Goal: Transaction & Acquisition: Purchase product/service

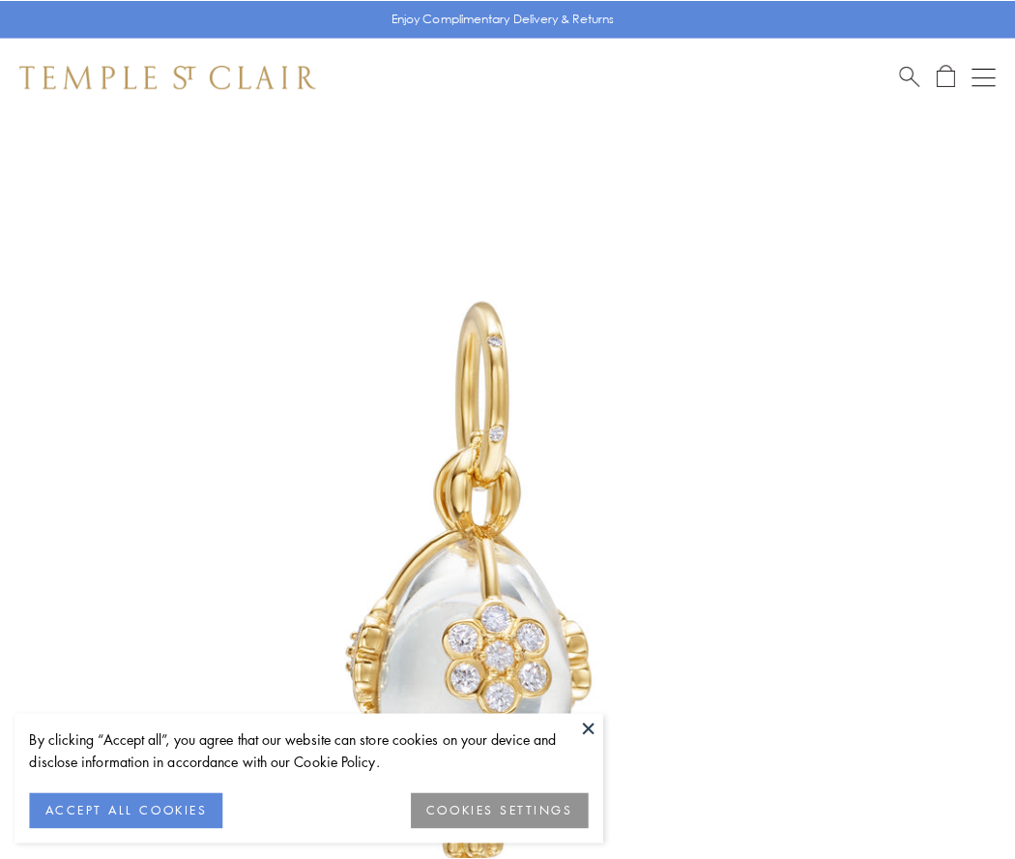
scroll to position [20, 0]
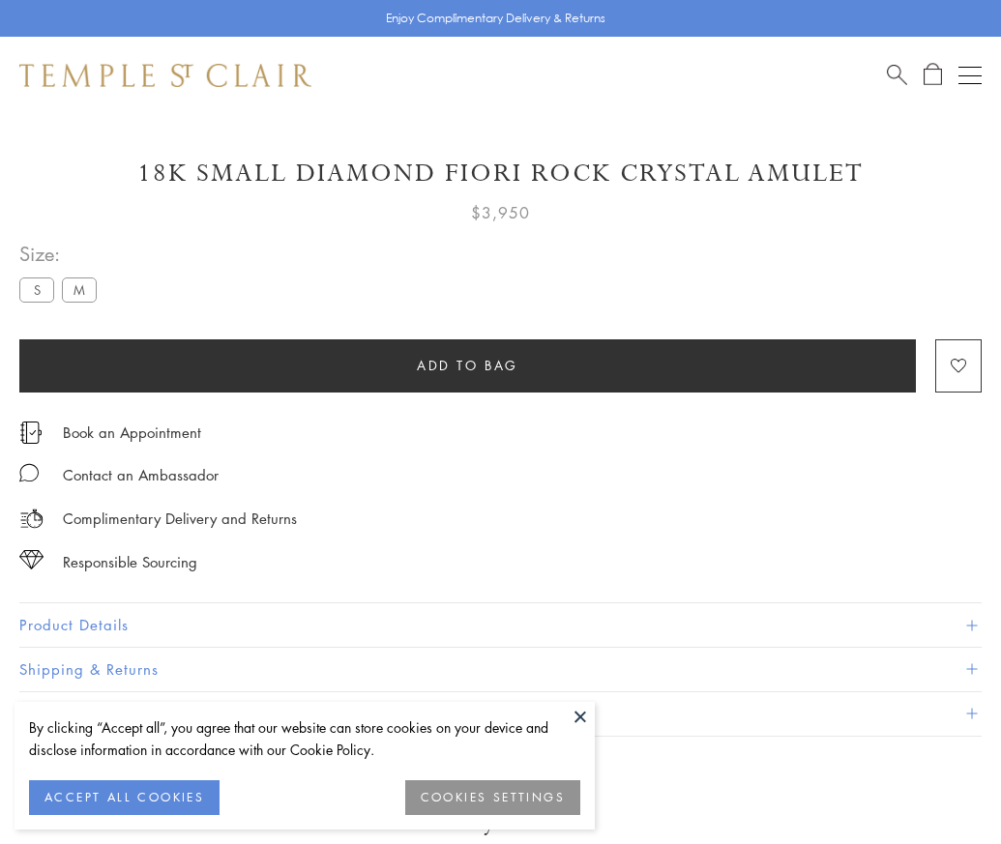
click at [467, 365] on span "Add to bag" at bounding box center [468, 365] width 102 height 21
